Goal: Task Accomplishment & Management: Use online tool/utility

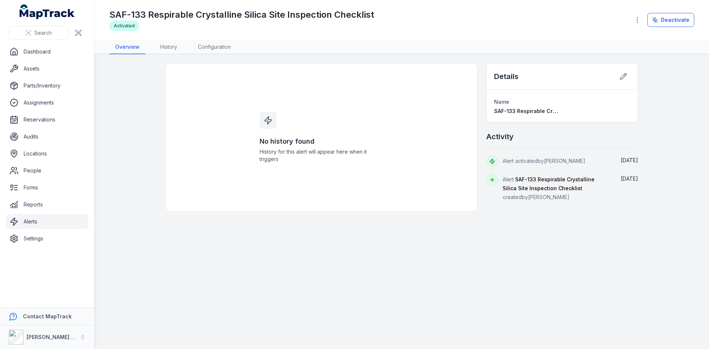
click at [29, 221] on link "Alerts" at bounding box center [47, 221] width 82 height 15
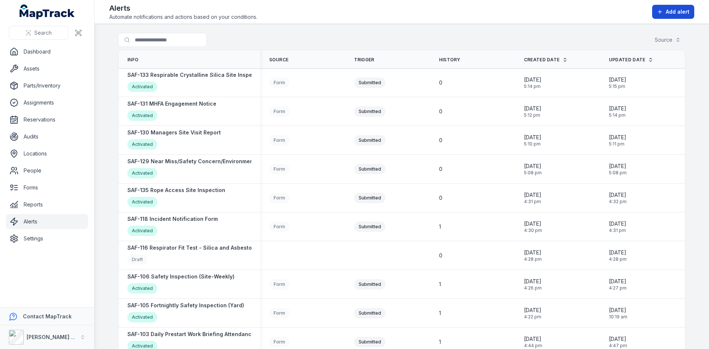
click at [677, 13] on span "Add alert" at bounding box center [678, 11] width 24 height 7
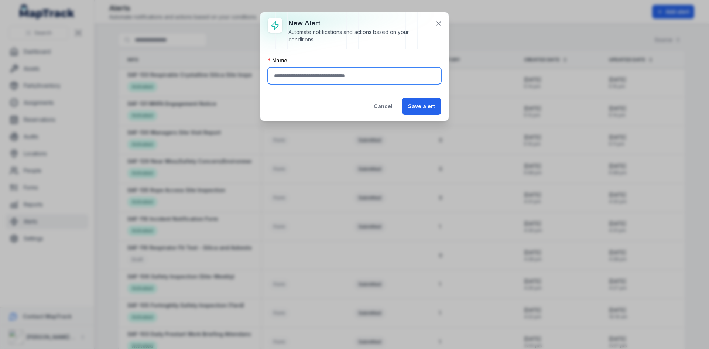
click at [380, 76] on input "text" at bounding box center [355, 75] width 174 height 17
type input "**********"
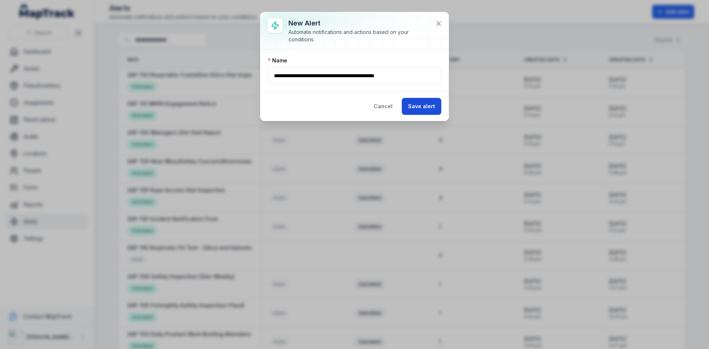
click at [419, 108] on button "Save alert" at bounding box center [422, 106] width 40 height 17
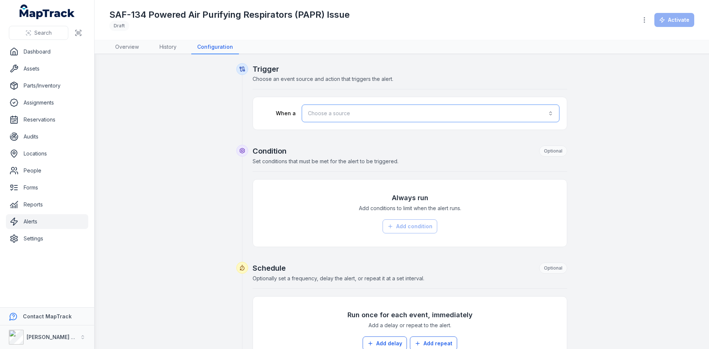
click at [354, 116] on button "Choose a source" at bounding box center [431, 114] width 258 height 18
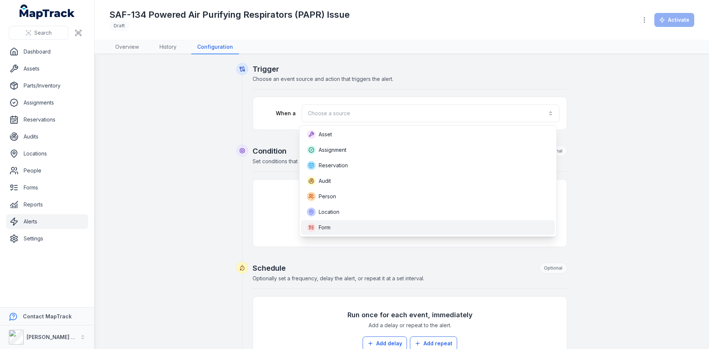
click at [337, 232] on div "Form" at bounding box center [428, 227] width 242 height 9
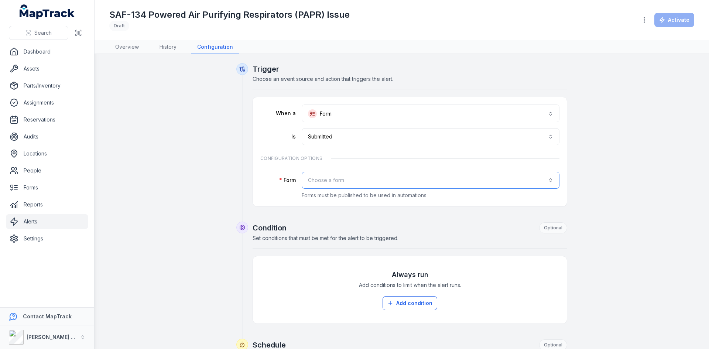
click at [354, 180] on button "Choose a form" at bounding box center [431, 180] width 258 height 17
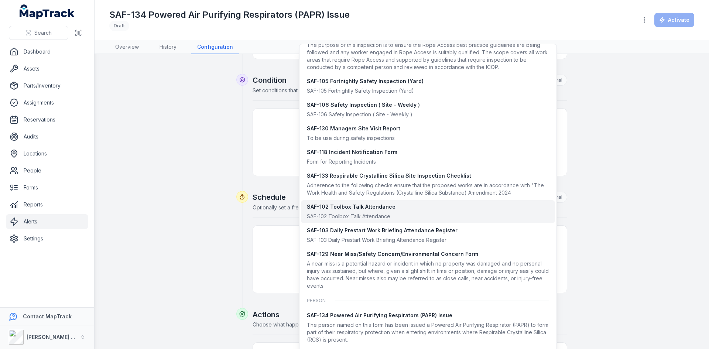
scroll to position [690, 0]
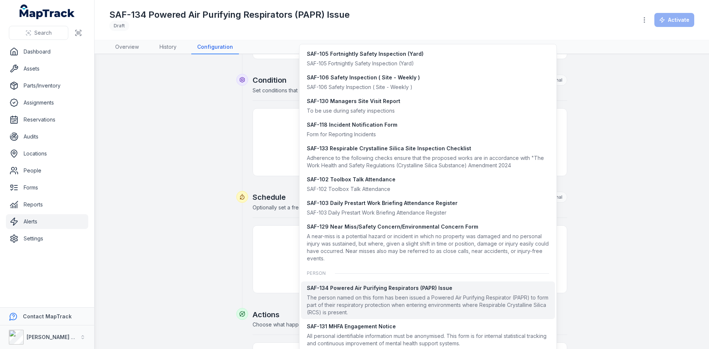
click at [377, 291] on div "SAF-134 Powered Air Purifying Respirators (PAPR) Issue" at bounding box center [428, 287] width 242 height 7
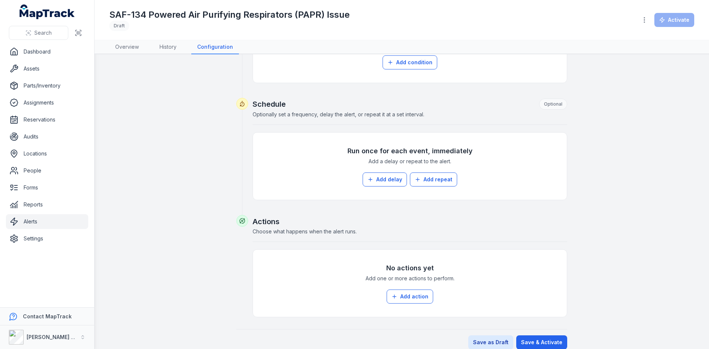
scroll to position [250, 0]
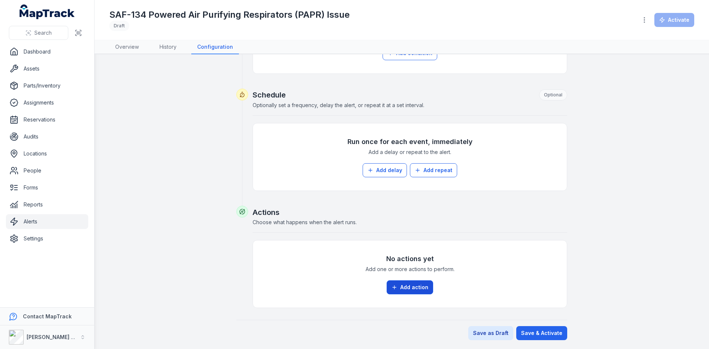
click at [422, 289] on button "Add action" at bounding box center [410, 287] width 47 height 14
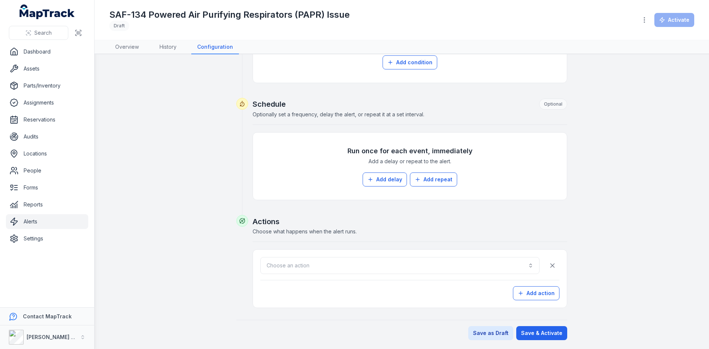
scroll to position [241, 0]
click at [423, 270] on button "Choose an action" at bounding box center [399, 265] width 279 height 17
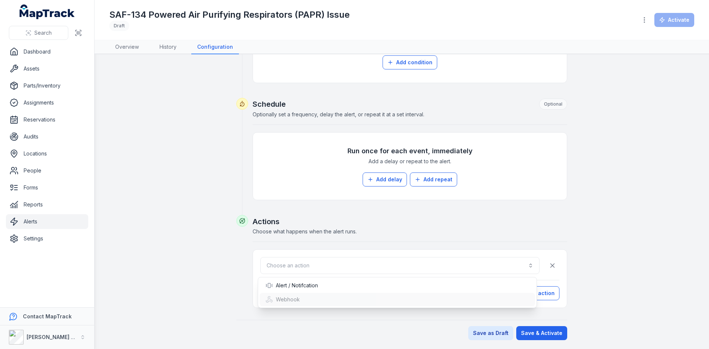
click at [308, 298] on div "Webhook" at bounding box center [398, 299] width 264 height 7
click at [290, 284] on div "Alert / Notifcation" at bounding box center [292, 285] width 52 height 7
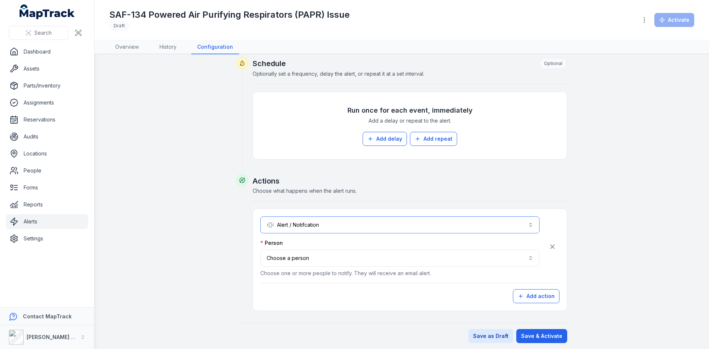
scroll to position [284, 0]
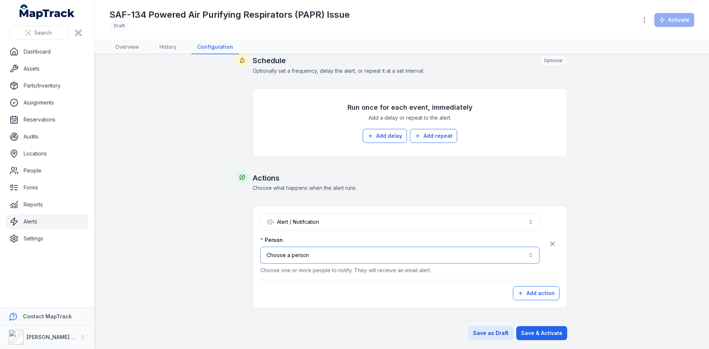
click at [314, 250] on button "Choose a person" at bounding box center [399, 255] width 279 height 17
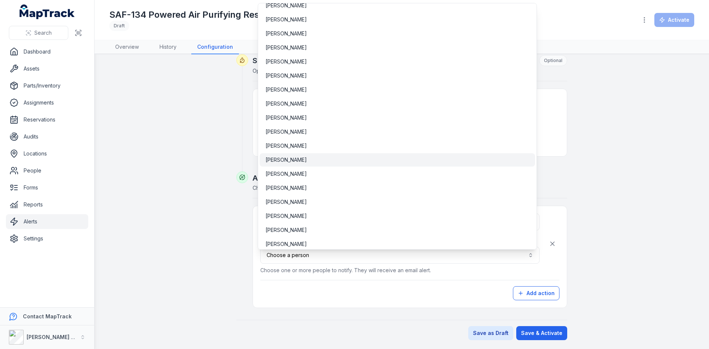
scroll to position [2847, 0]
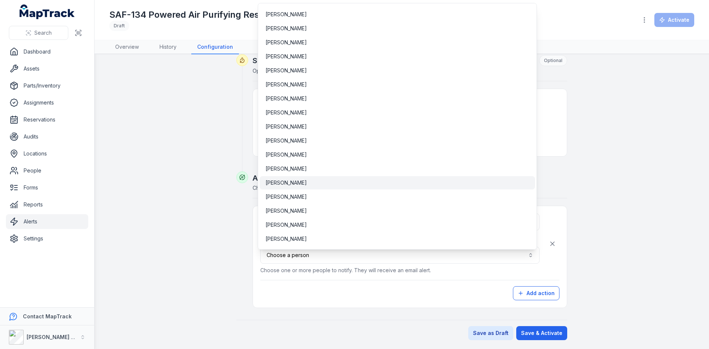
click at [280, 185] on span "[PERSON_NAME]" at bounding box center [286, 182] width 41 height 7
click at [339, 289] on div "**********" at bounding box center [409, 256] width 299 height 87
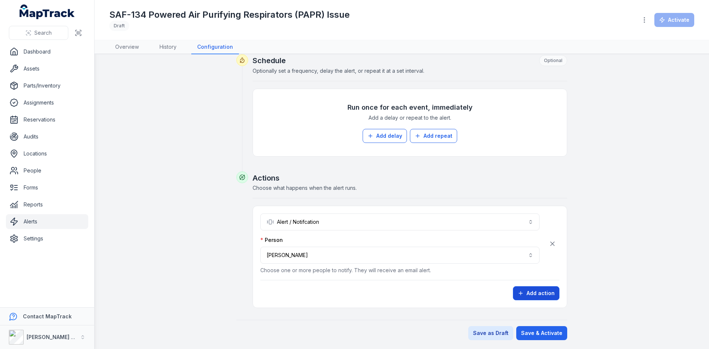
click at [528, 295] on button "Add action" at bounding box center [536, 293] width 47 height 14
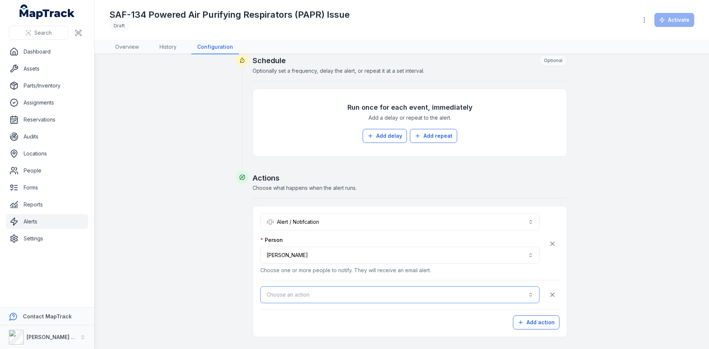
click at [323, 298] on button "Choose an action" at bounding box center [399, 294] width 279 height 17
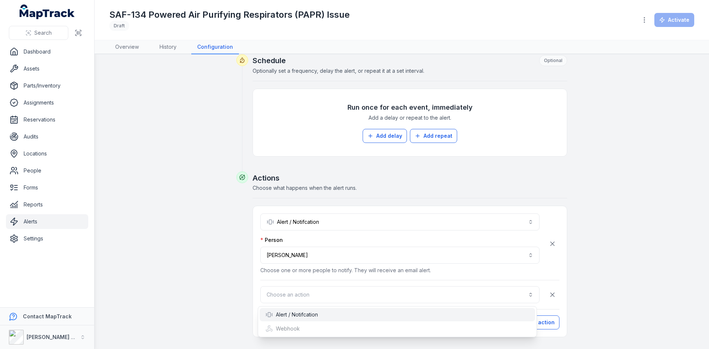
click at [311, 316] on div "Alert / Notifcation" at bounding box center [292, 314] width 52 height 7
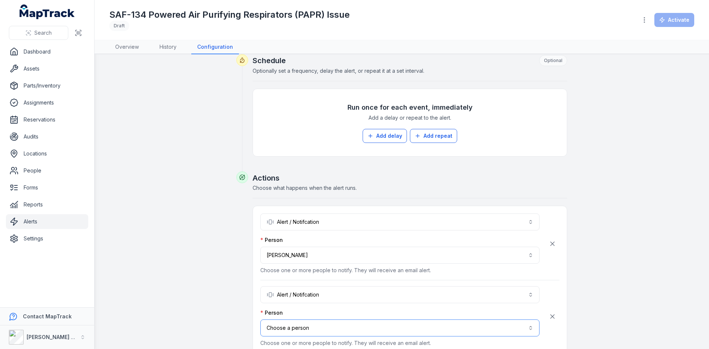
click at [314, 330] on button "Choose a person" at bounding box center [399, 327] width 279 height 17
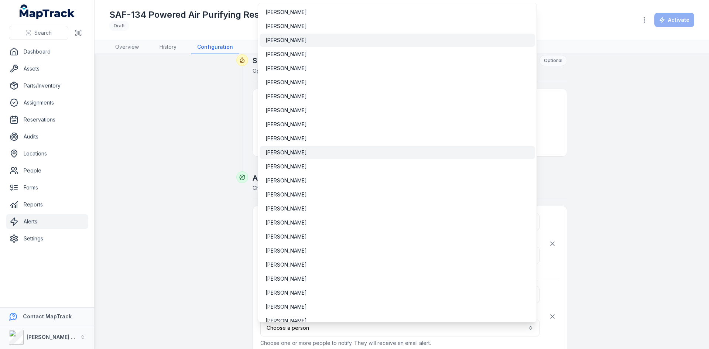
scroll to position [295, 0]
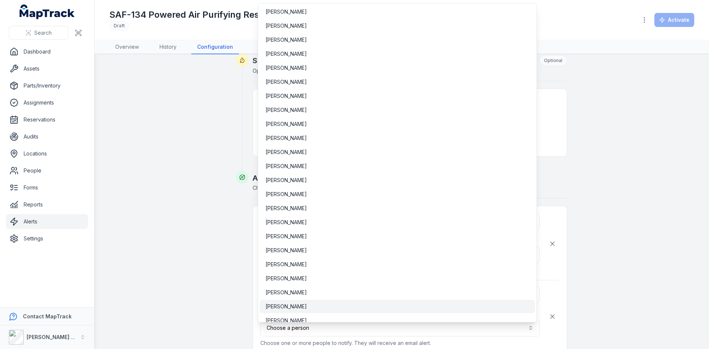
click at [297, 309] on span "[PERSON_NAME]" at bounding box center [286, 306] width 41 height 7
click at [335, 328] on button "**********" at bounding box center [399, 327] width 279 height 17
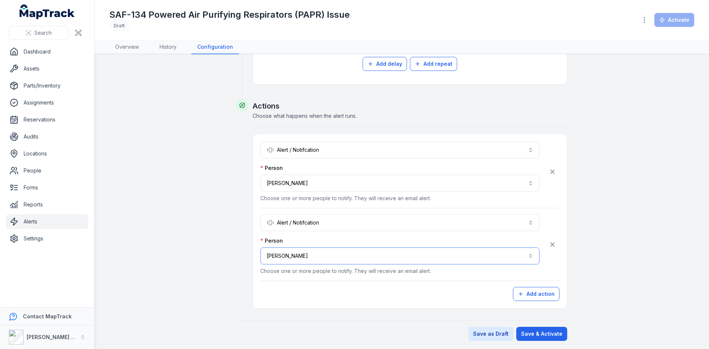
scroll to position [357, 0]
click at [546, 335] on button "Save & Activate" at bounding box center [541, 333] width 51 height 14
